Goal: Information Seeking & Learning: Check status

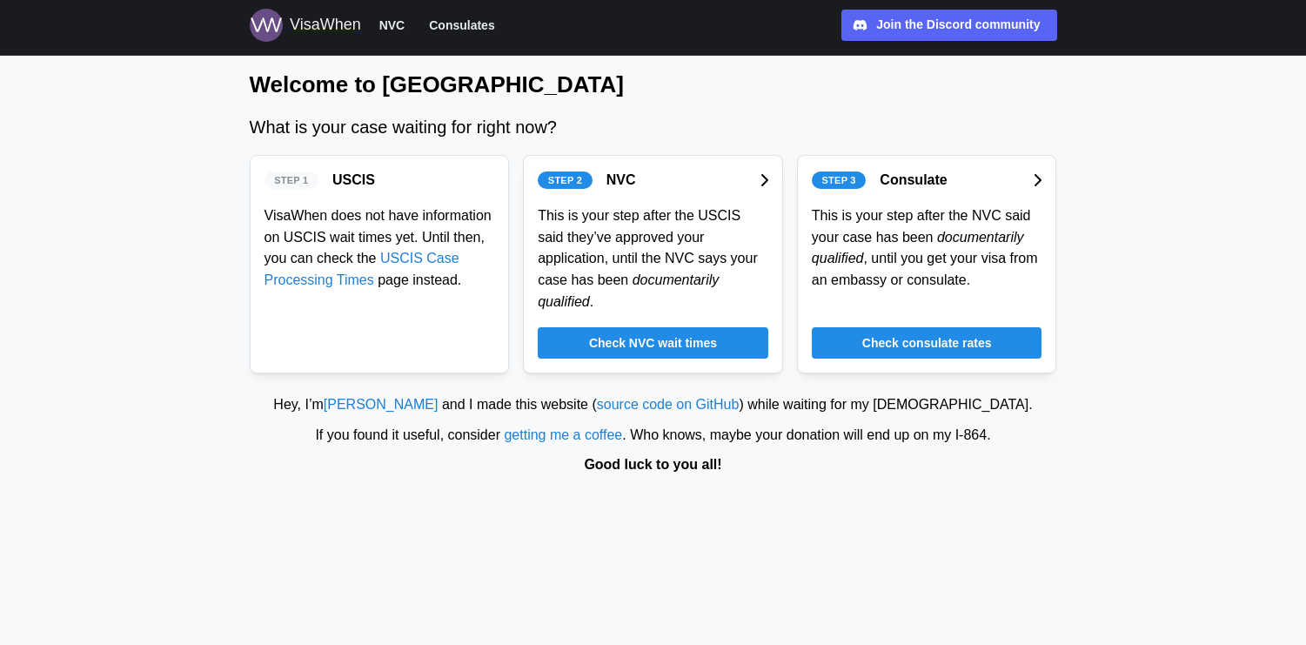
click at [339, 302] on div "Step 1 USCIS VisaWhen does not have information on USCIS wait times yet. Until …" at bounding box center [380, 264] width 260 height 218
click at [606, 334] on span "Check NVC wait times" at bounding box center [653, 343] width 128 height 30
click at [646, 335] on span "Check NVC wait times" at bounding box center [653, 343] width 128 height 30
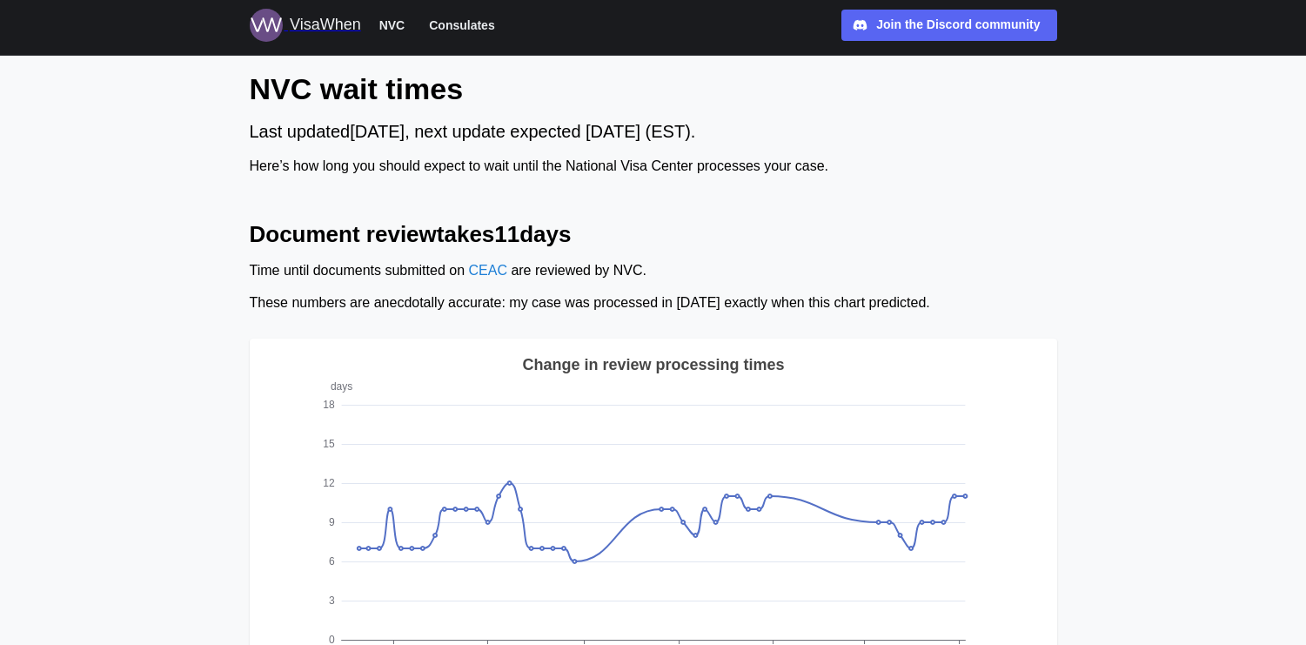
click at [386, 278] on div "Time until documents submitted on CEAC are reviewed by NVC." at bounding box center [653, 271] width 807 height 22
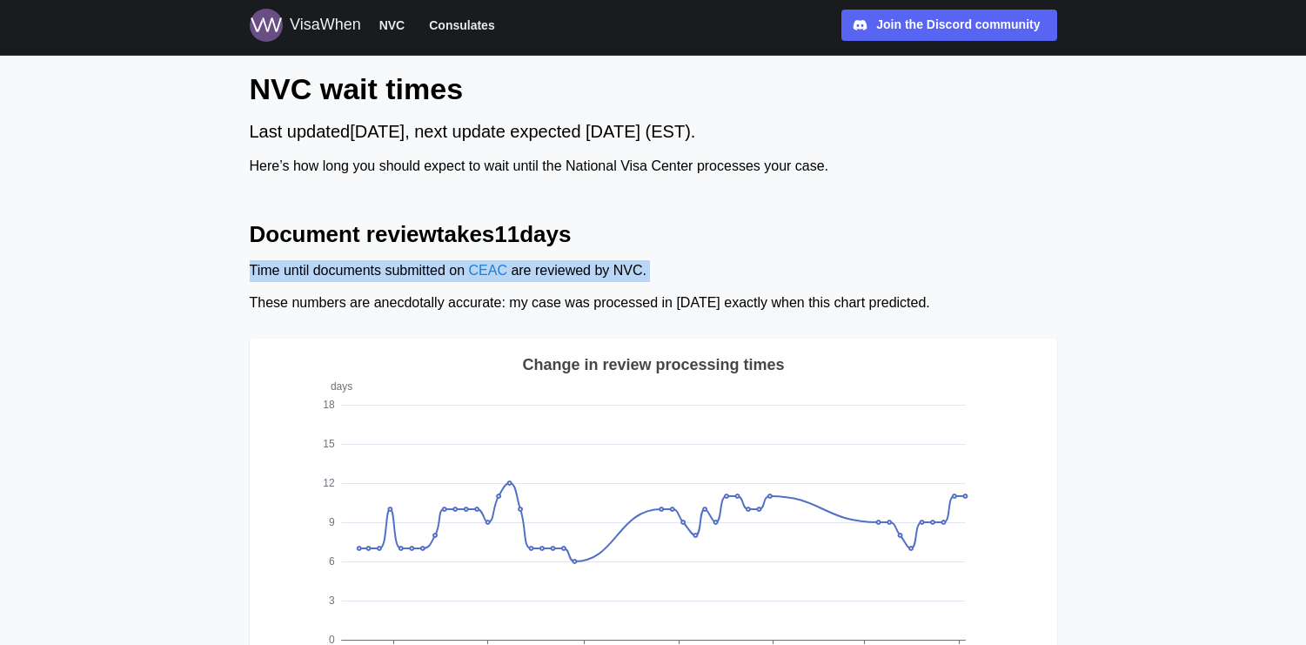
click at [386, 278] on div "Time until documents submitted on CEAC are reviewed by NVC." at bounding box center [653, 271] width 807 height 22
click at [386, 285] on div "Document review takes 11 days Time until documents submitted on CEAC are review…" at bounding box center [653, 495] width 807 height 552
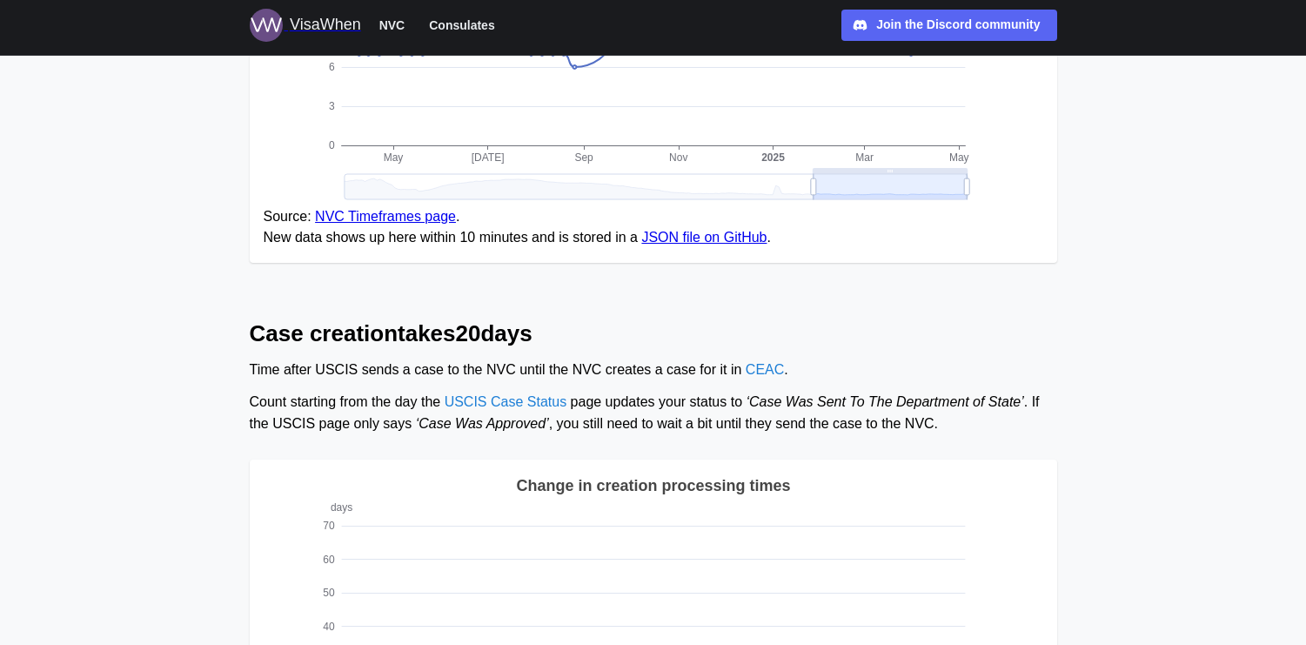
scroll to position [583, 0]
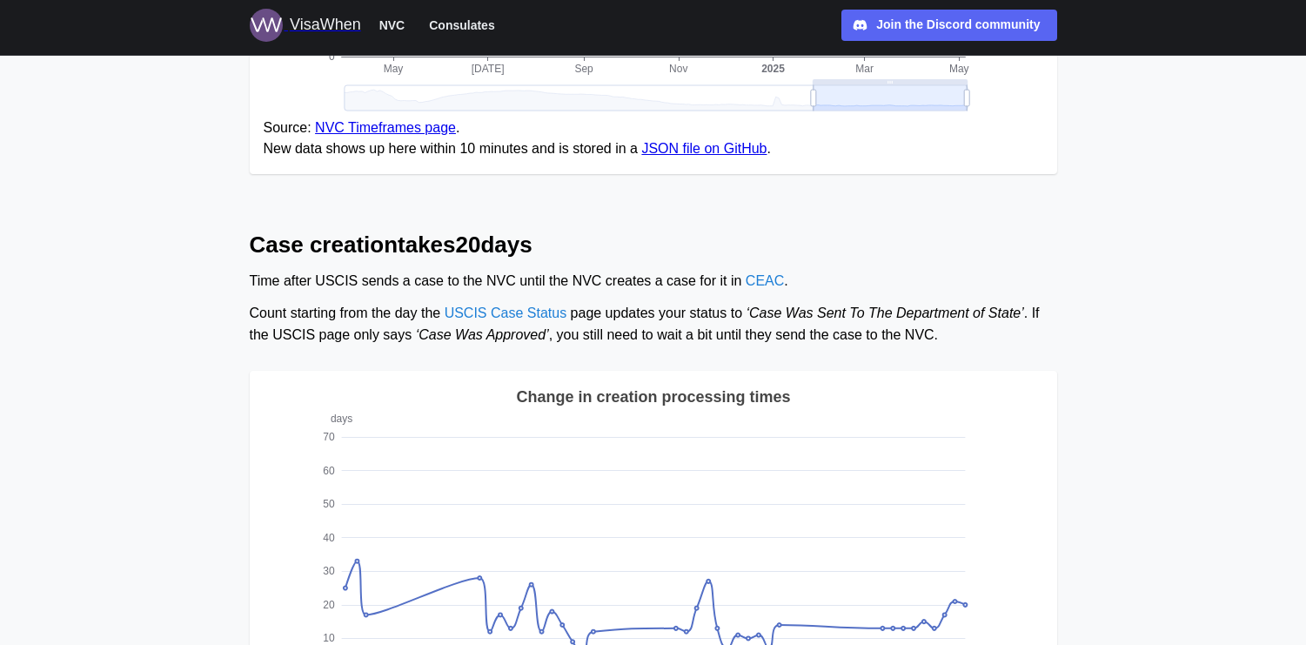
click at [386, 285] on div "Time after USCIS sends a case to the NVC until the NVC creates a case for it in…" at bounding box center [653, 282] width 807 height 22
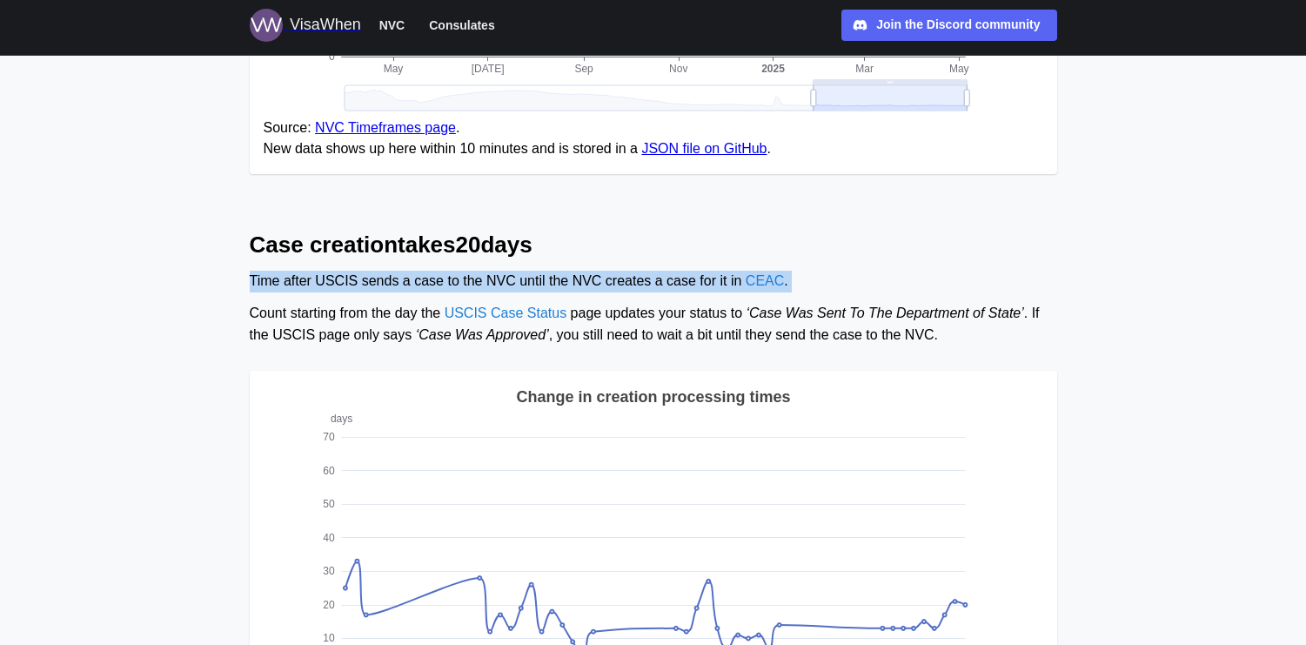
click at [386, 285] on div "Time after USCIS sends a case to the NVC until the NVC creates a case for it in…" at bounding box center [653, 282] width 807 height 22
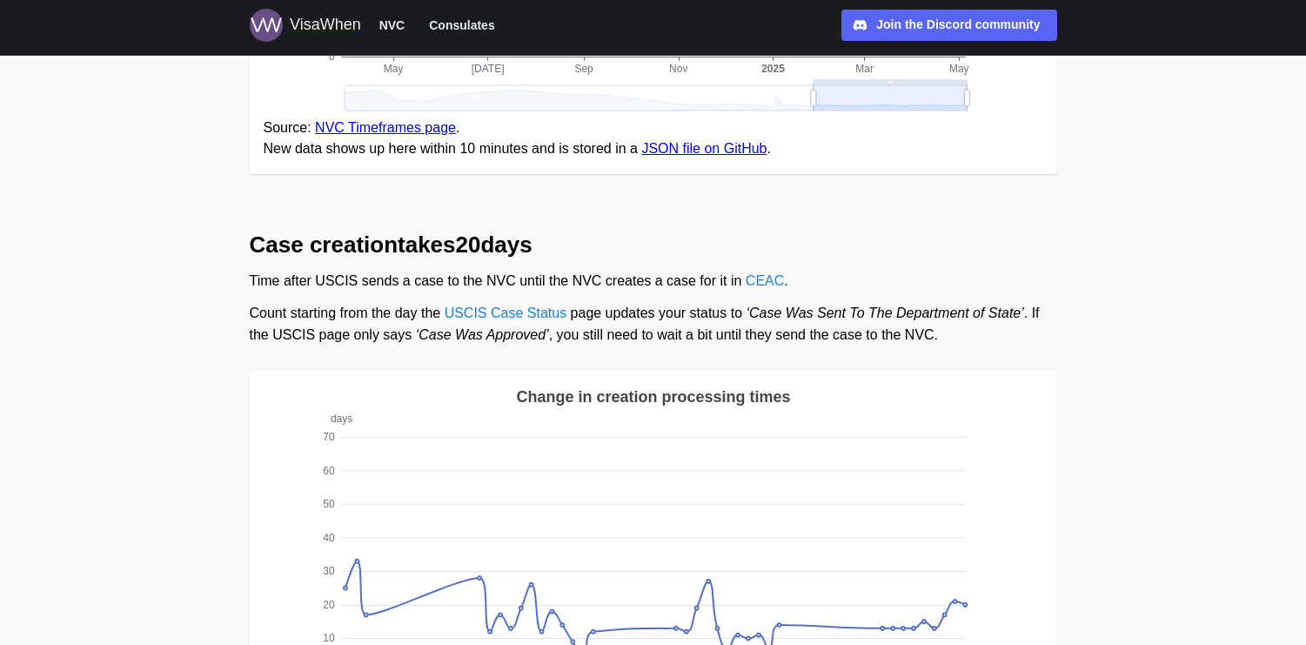
click at [386, 323] on div "Count starting from the day the USCIS Case Status page updates your status to ‘…" at bounding box center [653, 324] width 807 height 43
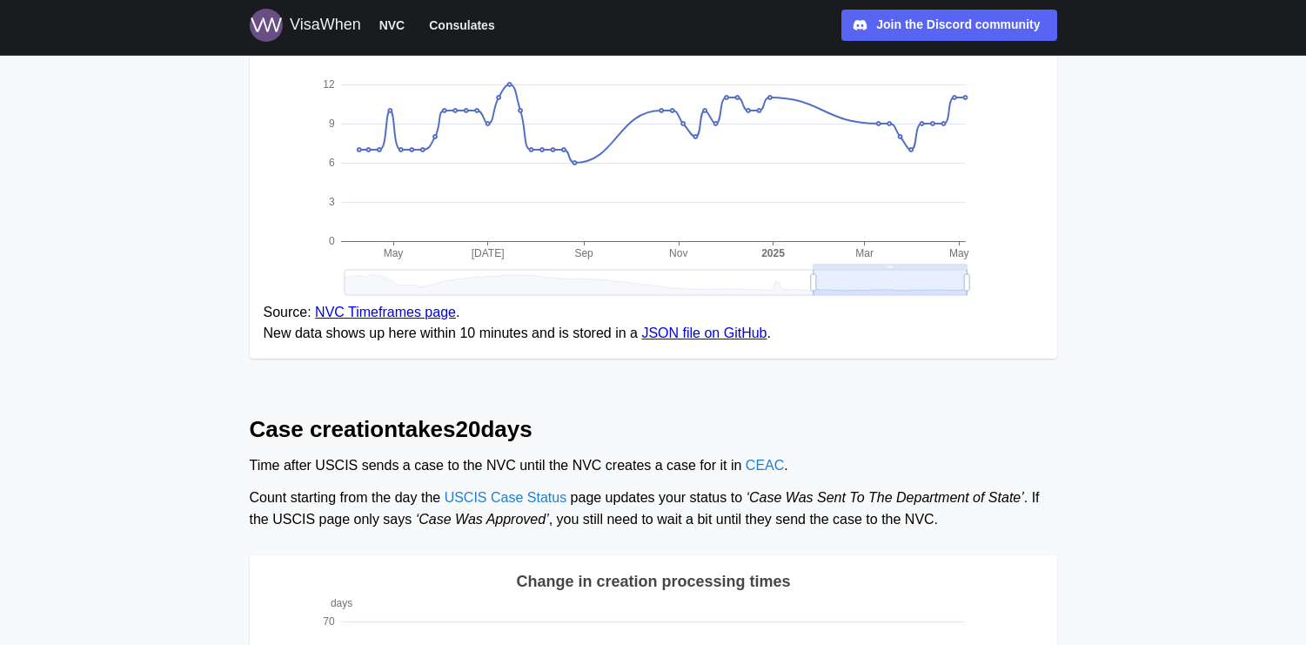
scroll to position [518, 0]
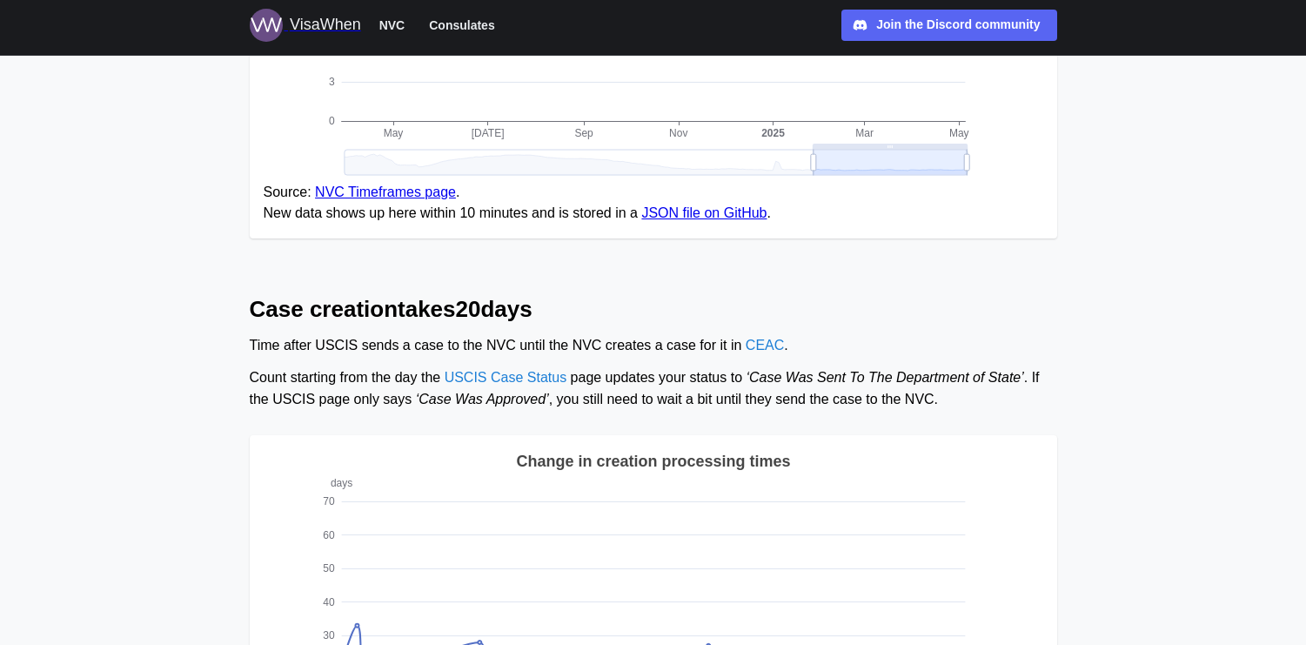
click at [281, 348] on div "Time after USCIS sends a case to the NVC until the NVC creates a case for it in…" at bounding box center [653, 346] width 807 height 22
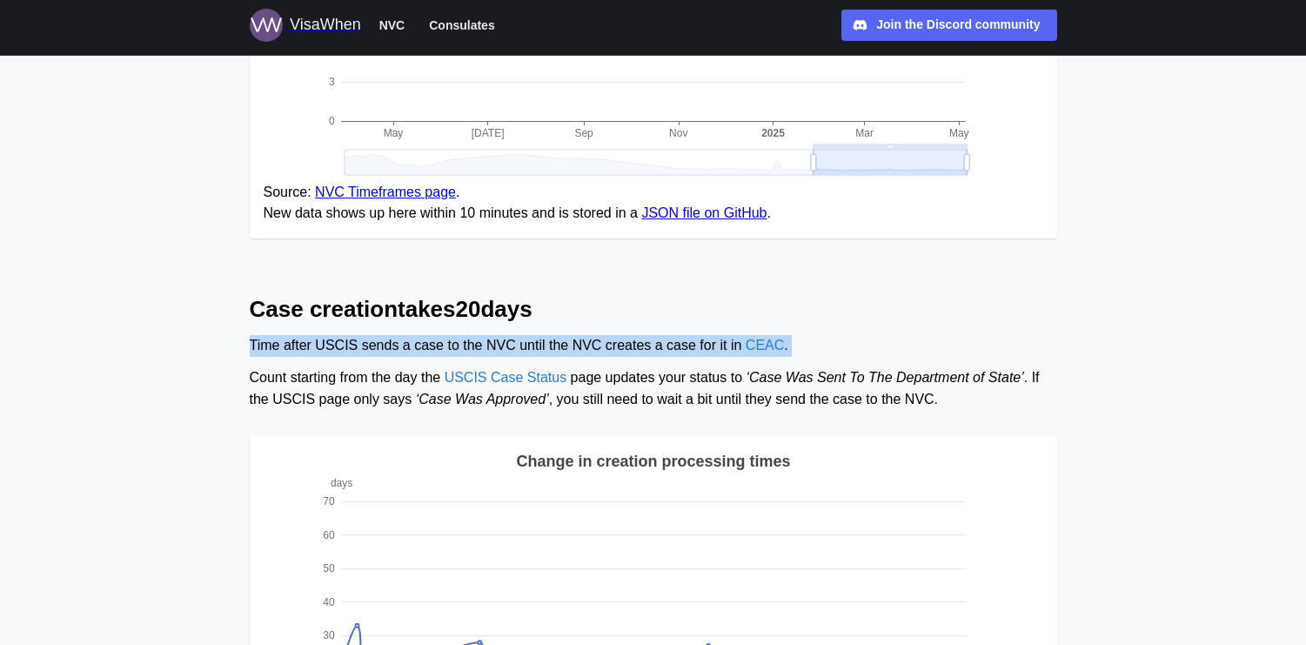
click at [281, 348] on div "Time after USCIS sends a case to the NVC until the NVC creates a case for it in…" at bounding box center [653, 346] width 807 height 22
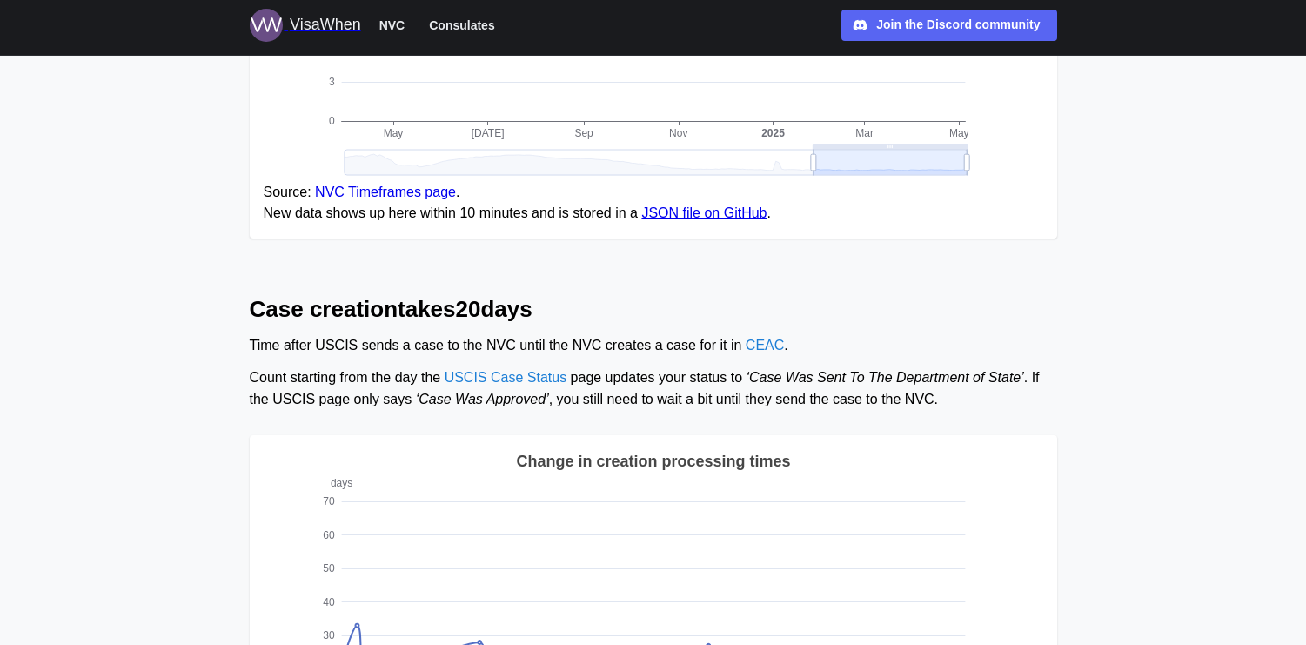
click at [279, 356] on div "Time after USCIS sends a case to the NVC until the NVC creates a case for it in…" at bounding box center [653, 346] width 807 height 22
click at [261, 351] on div "Time after USCIS sends a case to the NVC until the NVC creates a case for it in…" at bounding box center [653, 346] width 807 height 22
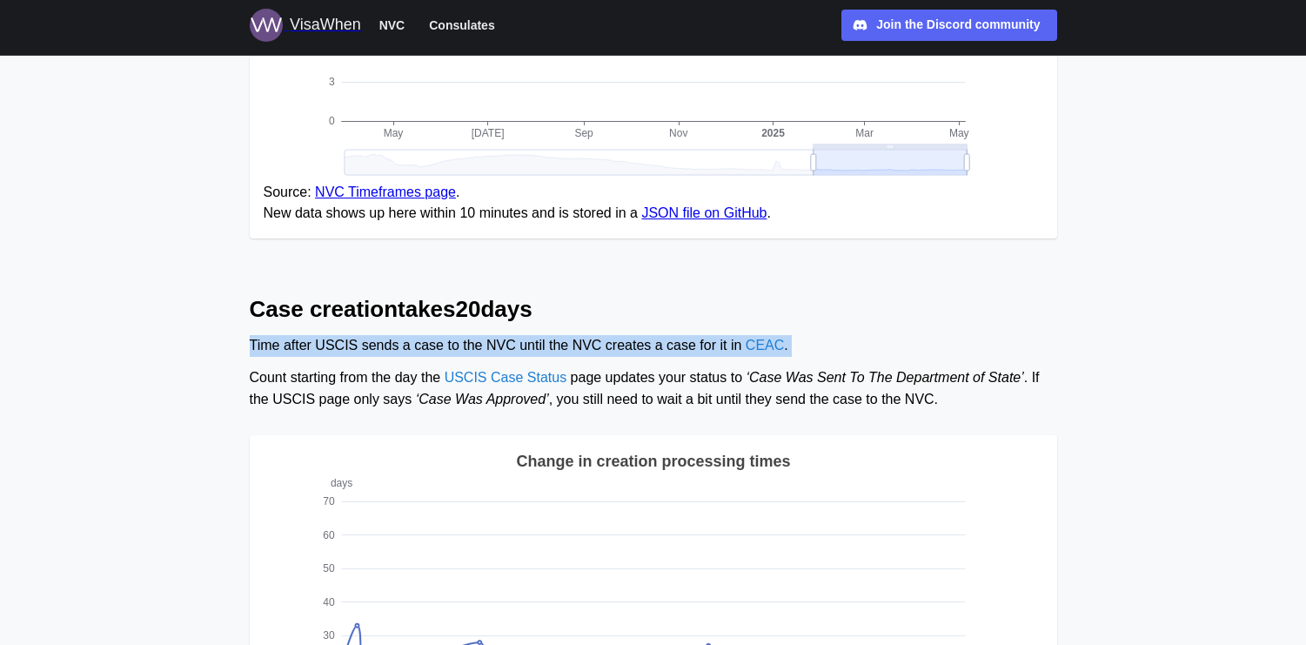
click at [261, 351] on div "Time after USCIS sends a case to the NVC until the NVC creates a case for it in…" at bounding box center [653, 346] width 807 height 22
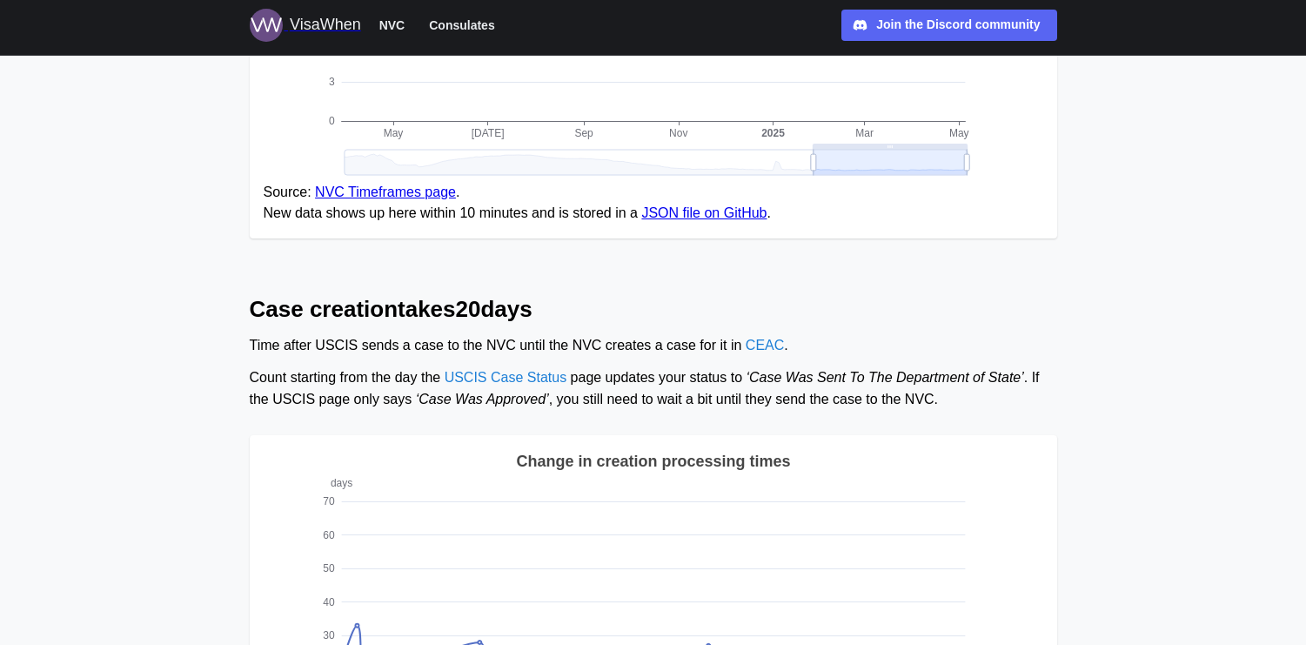
click at [263, 385] on div "Count starting from the day the USCIS Case Status page updates your status to ‘…" at bounding box center [653, 388] width 807 height 43
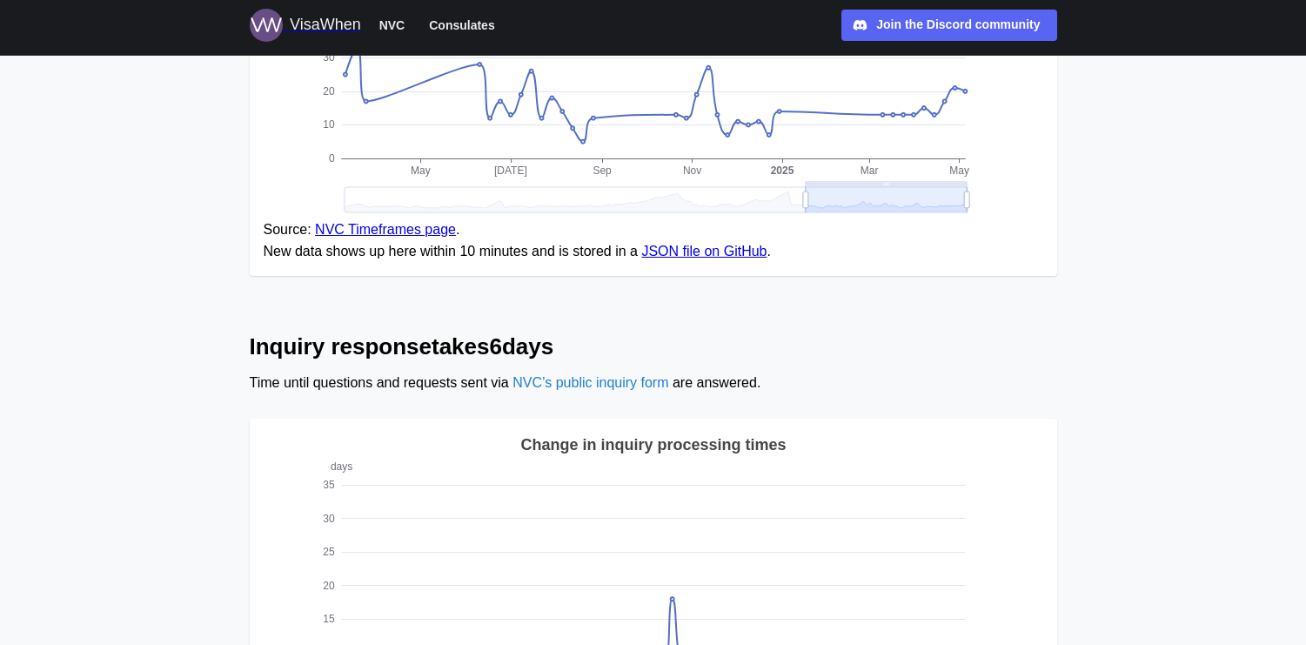
scroll to position [1099, 0]
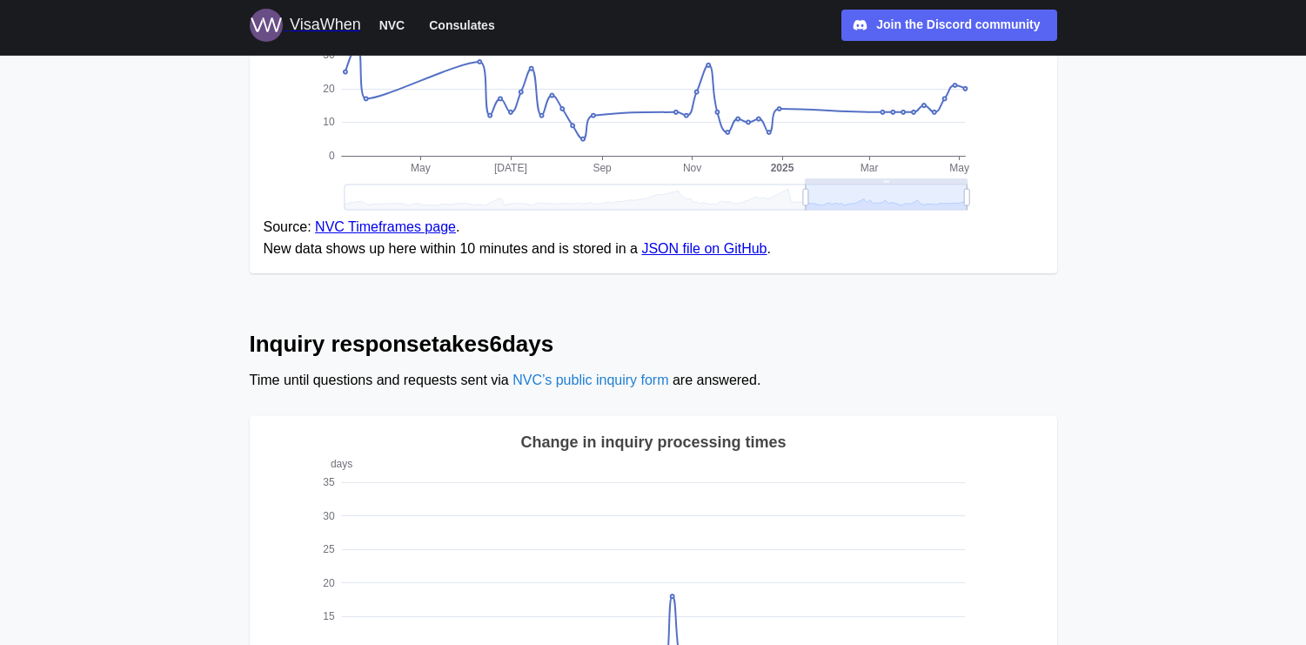
click at [263, 385] on div "Time until questions and requests sent via NVC’s public inquiry form are answer…" at bounding box center [653, 381] width 807 height 22
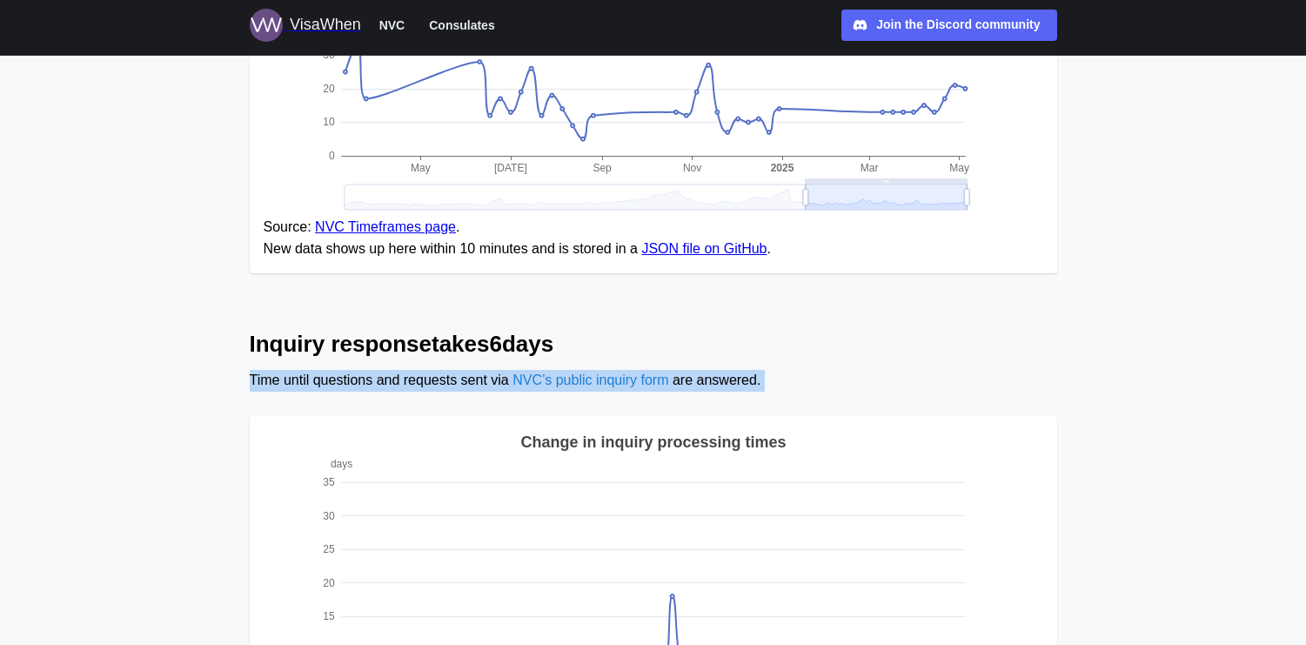
click at [263, 385] on div "Time until questions and requests sent via NVC’s public inquiry form are answer…" at bounding box center [653, 381] width 807 height 22
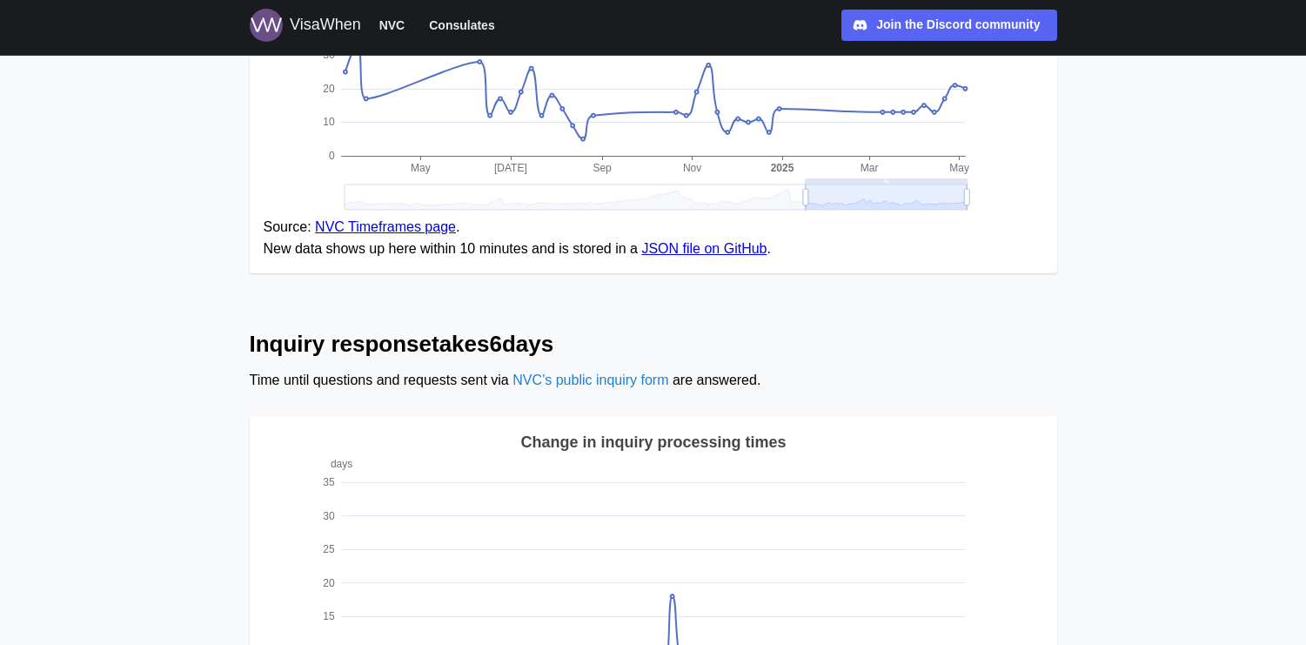
click at [263, 354] on h2 "Inquiry response takes 6 days" at bounding box center [653, 344] width 807 height 30
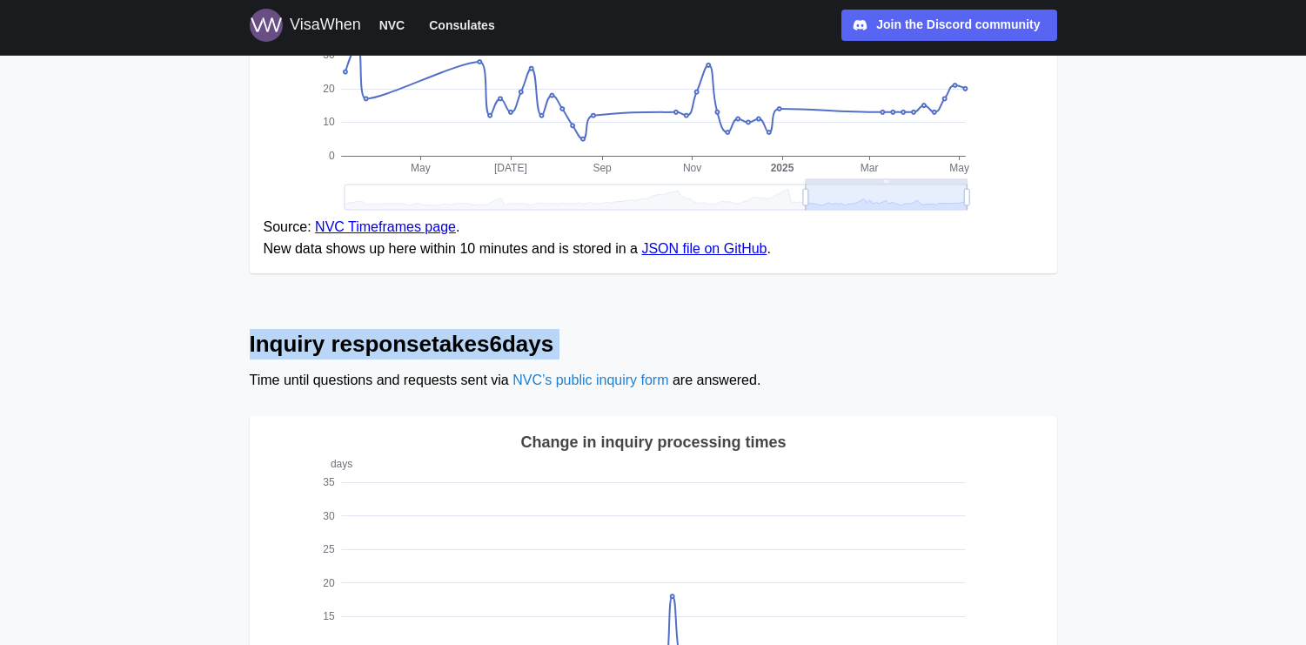
click at [263, 354] on h2 "Inquiry response takes 6 days" at bounding box center [653, 344] width 807 height 30
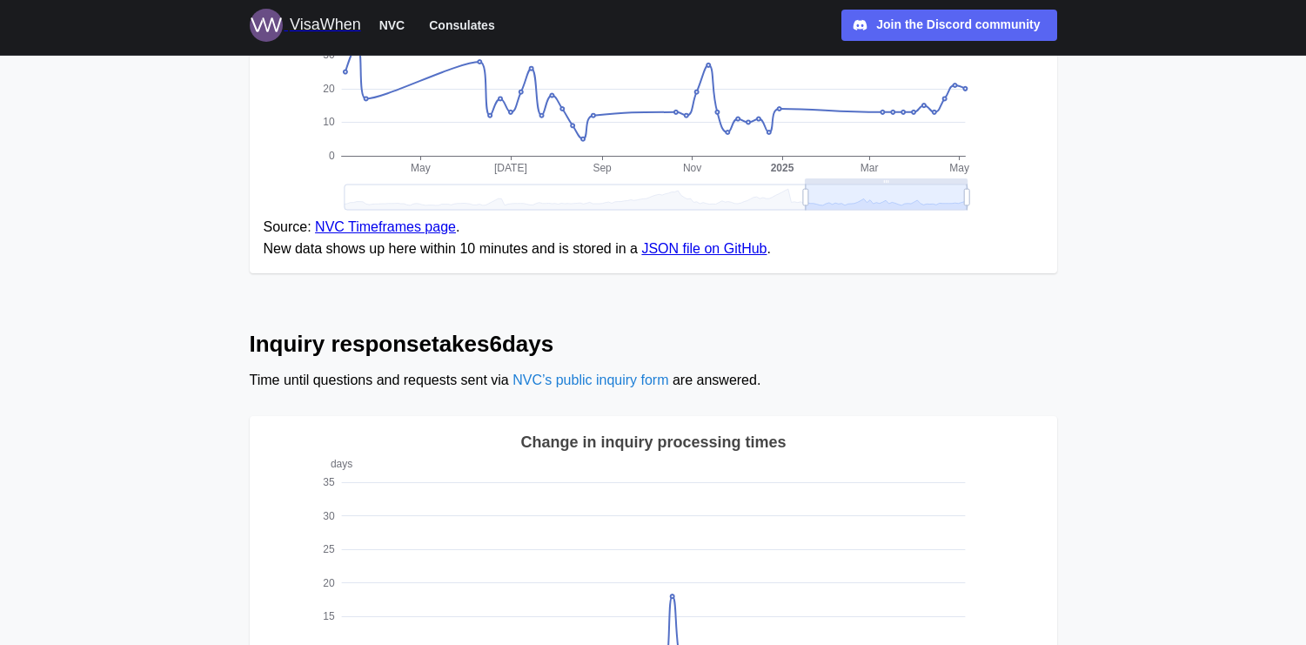
click at [263, 386] on div "Time until questions and requests sent via NVC’s public inquiry form are answer…" at bounding box center [653, 381] width 807 height 22
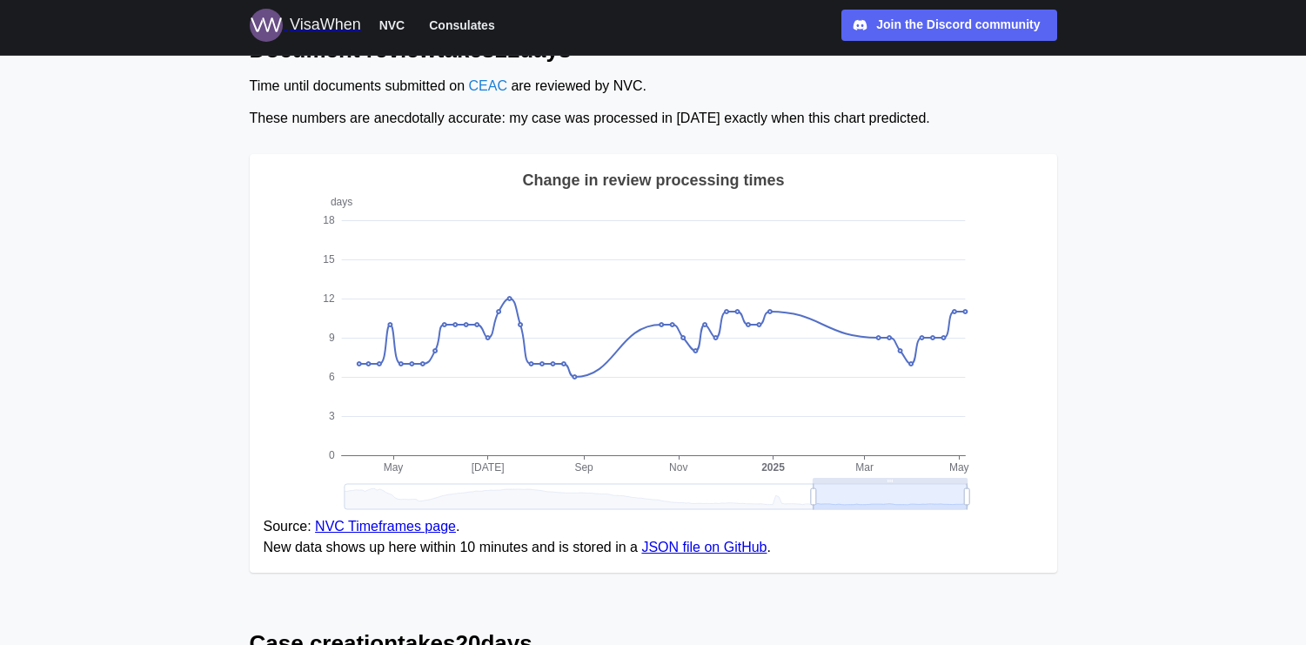
scroll to position [38, 0]
